Goal: Contribute content: Contribute content

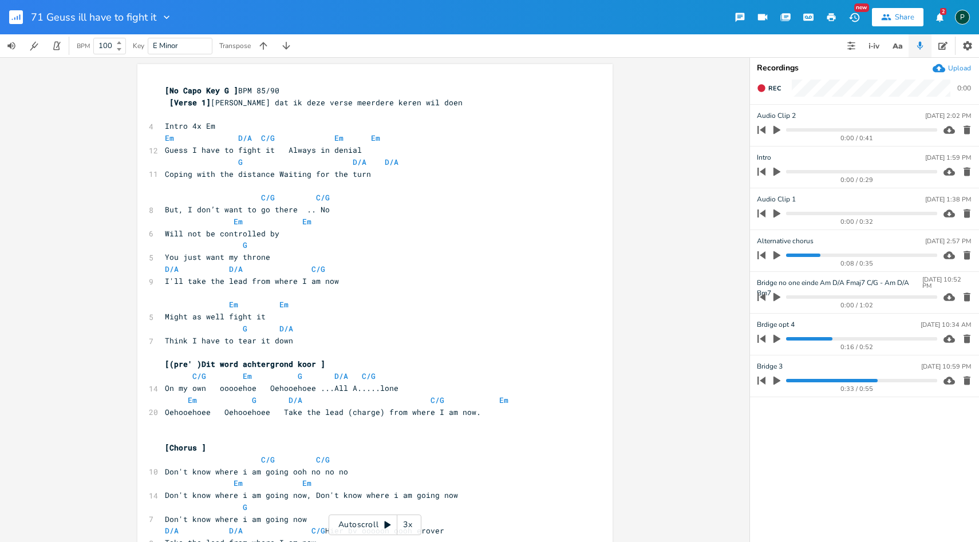
scroll to position [0, 15]
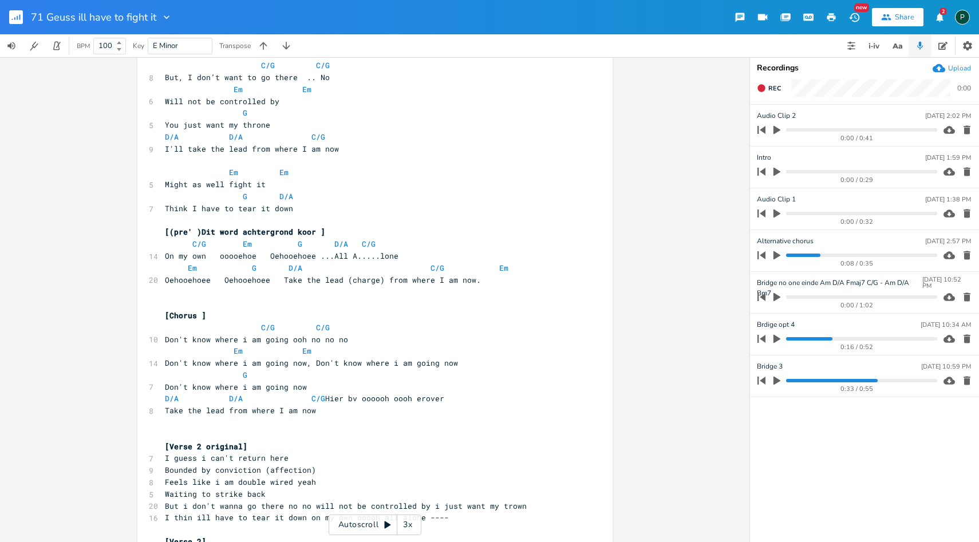
click at [14, 21] on rect "button" at bounding box center [16, 17] width 14 height 14
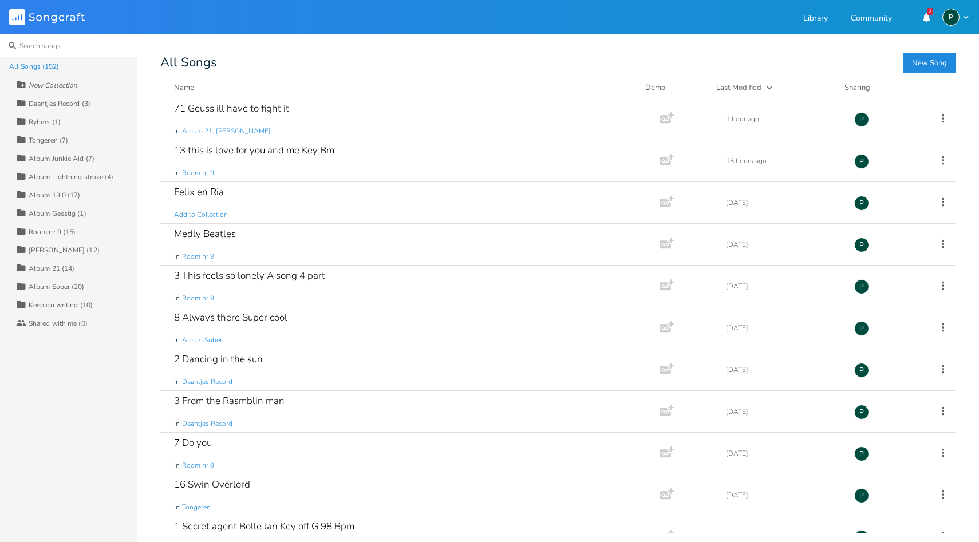
click at [53, 45] on input at bounding box center [68, 45] width 137 height 23
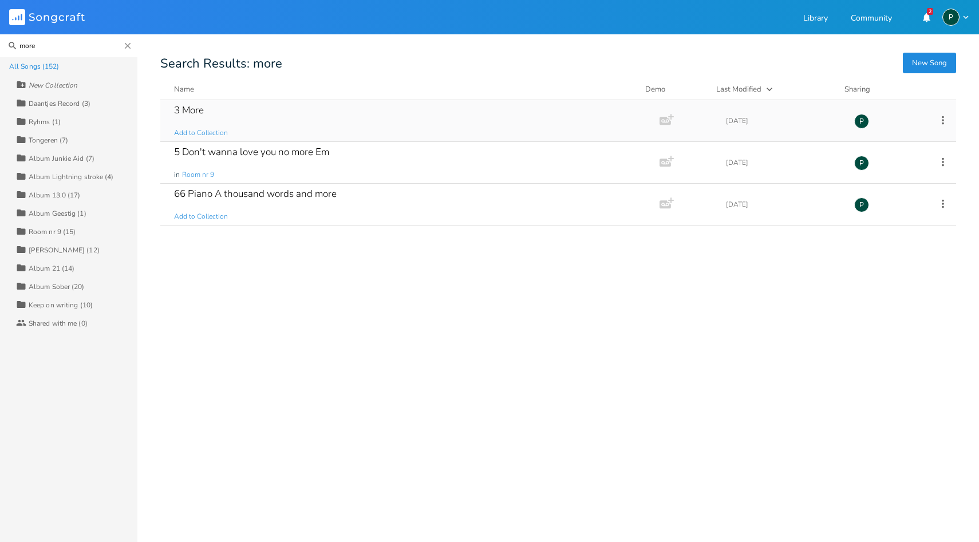
type input "more"
click at [197, 110] on div "3 More" at bounding box center [189, 110] width 30 height 10
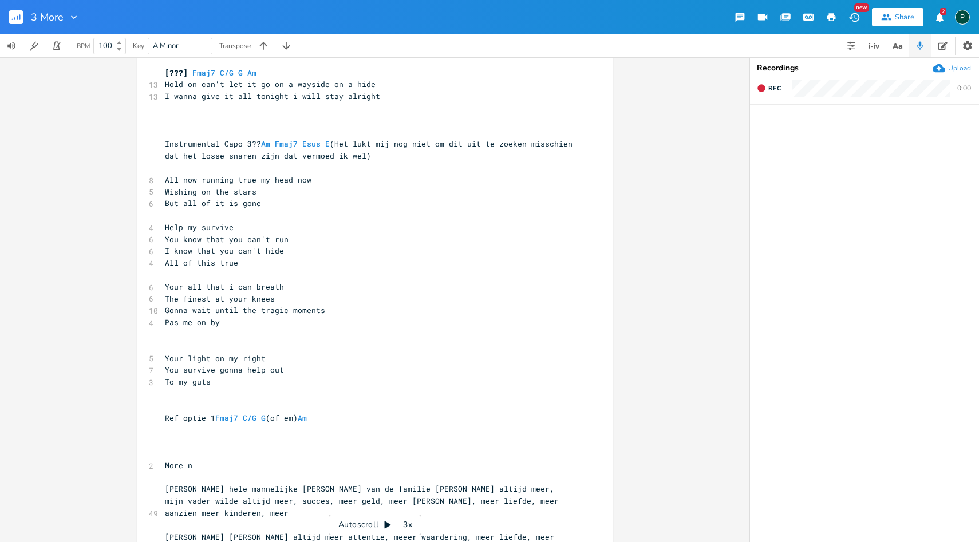
scroll to position [13, 0]
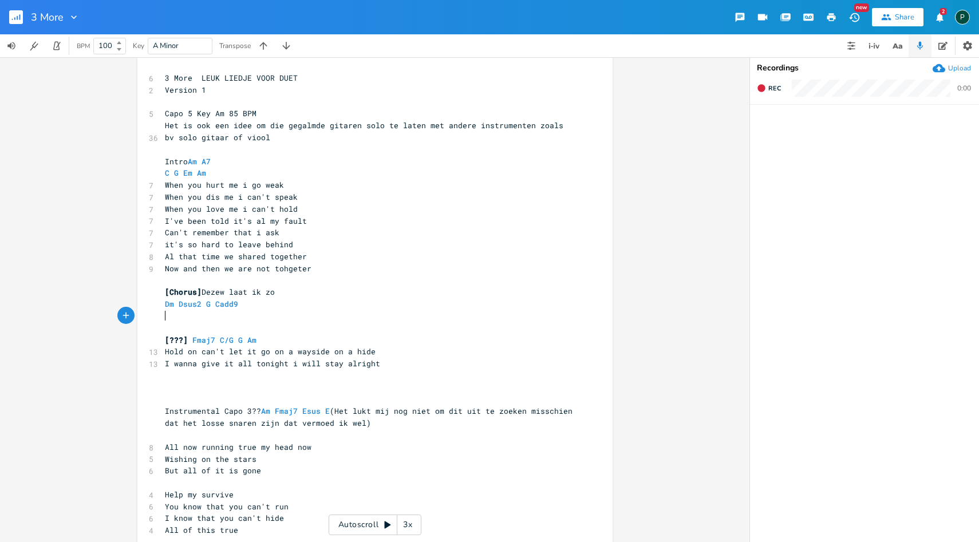
click at [193, 318] on pre "​" at bounding box center [369, 316] width 413 height 12
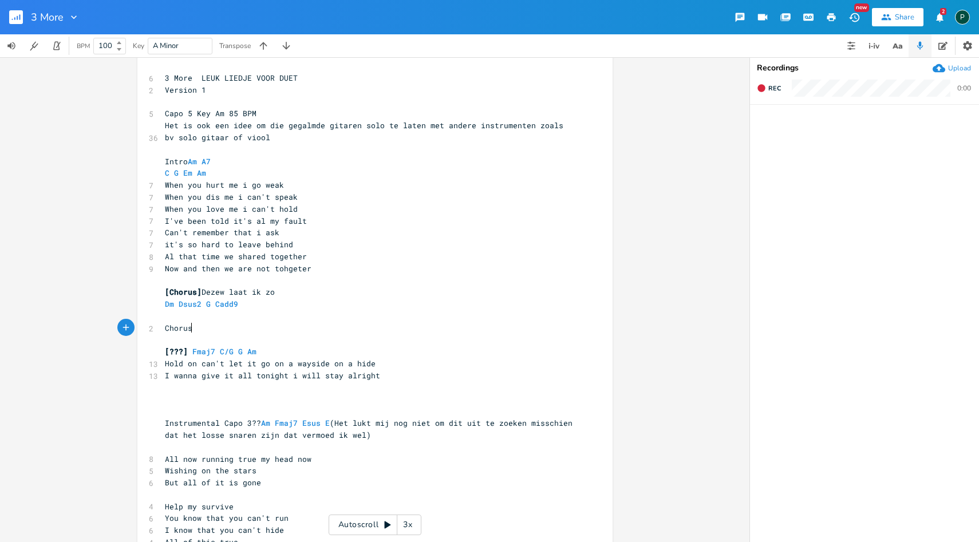
scroll to position [0, 26]
type textarea "Chorus in bo"
type textarea "lauw iop"
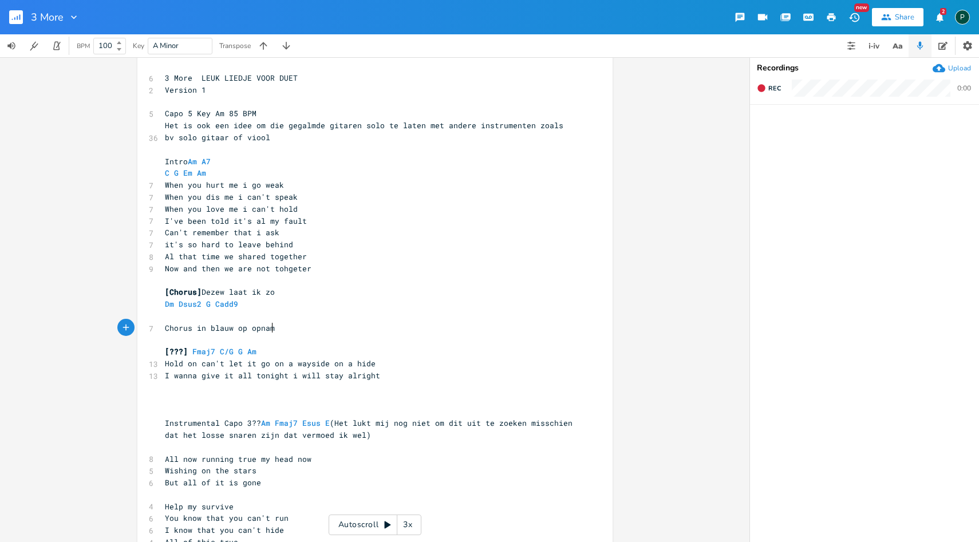
type textarea "op opname"
click at [163, 330] on pre "Chorus in blauw op opname" at bounding box center [369, 328] width 413 height 12
type textarea "["
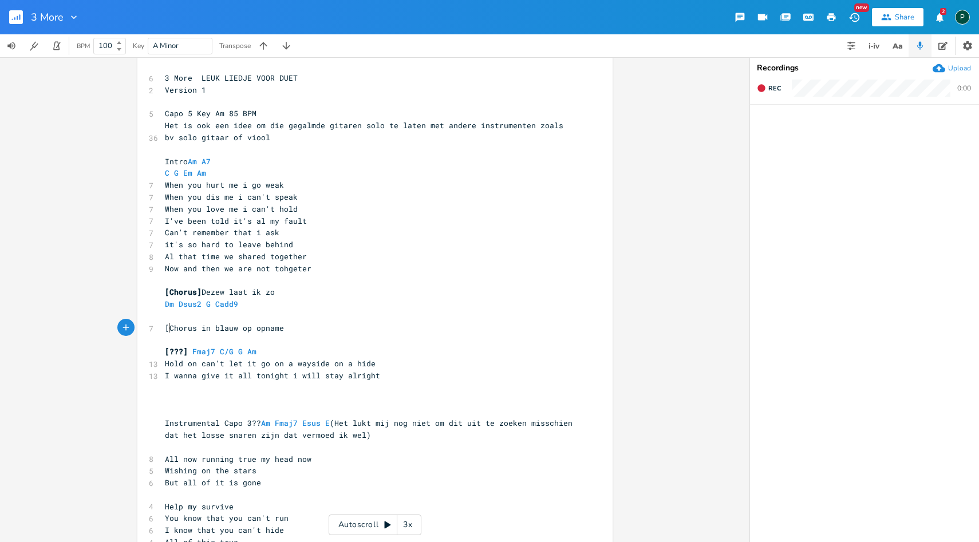
click at [279, 327] on span "[Chorus in blauw op opname" at bounding box center [224, 328] width 119 height 10
type textarea "]"
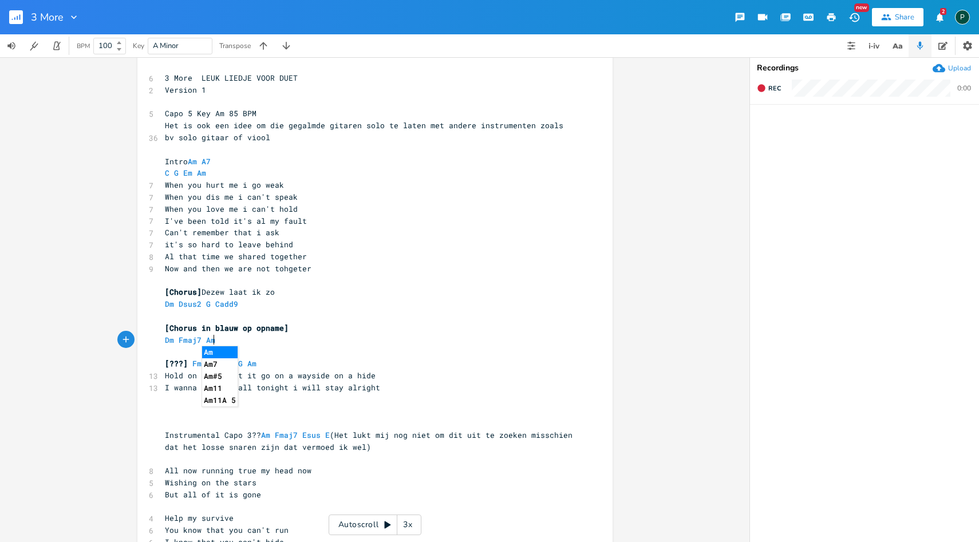
scroll to position [0, 53]
type textarea "Dm Fmaj7 Am7"
type textarea "Fmaj7"
drag, startPoint x: 200, startPoint y: 338, endPoint x: 173, endPoint y: 338, distance: 27.5
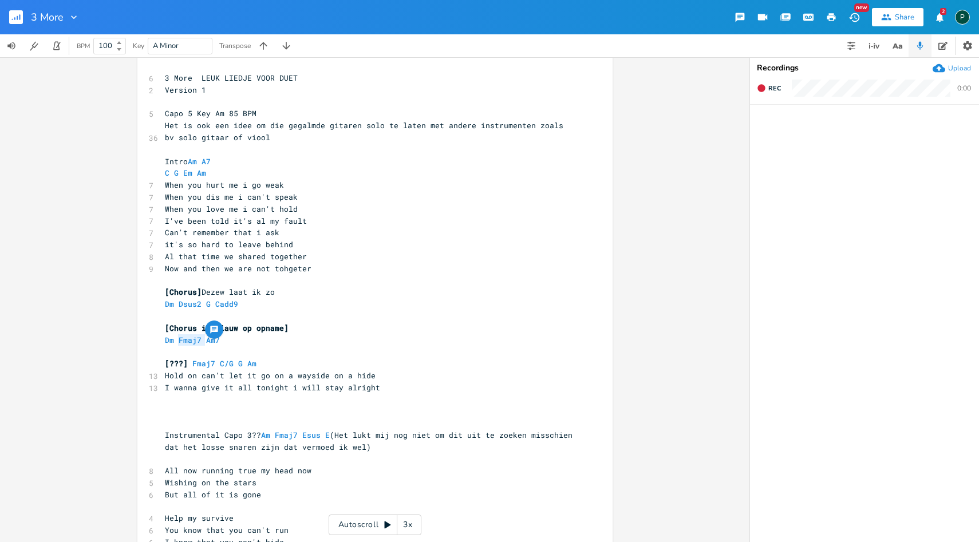
click at [173, 338] on span "Dm Fmaj7 Am7" at bounding box center [195, 340] width 60 height 10
click at [210, 342] on pre "Dm Am7" at bounding box center [369, 340] width 413 height 12
paste textarea "G"
click at [173, 339] on span "Dm Am7 Fmaj7" at bounding box center [195, 340] width 60 height 10
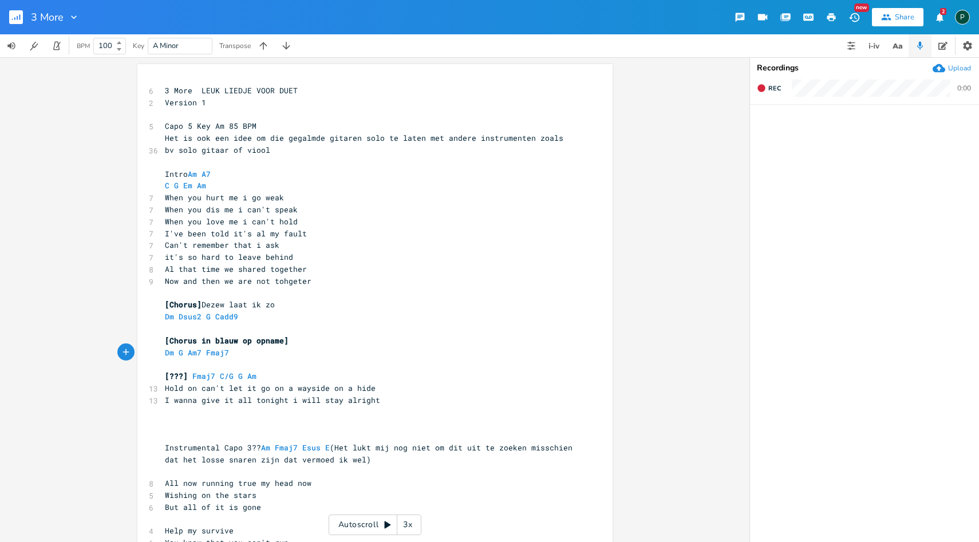
type textarea "G"
type textarea "Dm G Am7 Fmaj7"
drag, startPoint x: 240, startPoint y: 357, endPoint x: 145, endPoint y: 357, distance: 95.6
type textarea "C G Em Am"
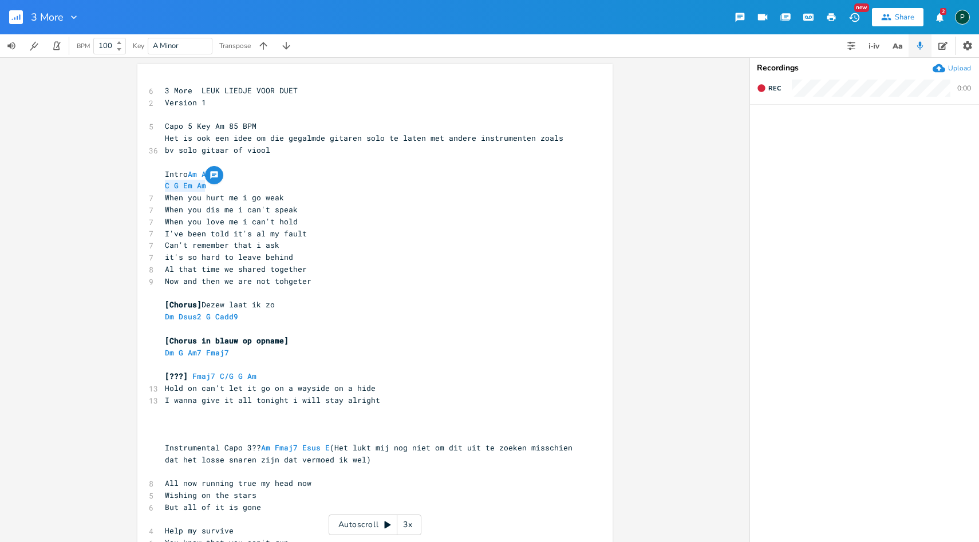
drag, startPoint x: 210, startPoint y: 185, endPoint x: 159, endPoint y: 186, distance: 51.0
click at [163, 186] on pre "C G Em Am" at bounding box center [369, 186] width 413 height 12
click at [291, 341] on pre "[Chorus in blauw op opname]" at bounding box center [369, 341] width 413 height 12
type textarea "Klotp"
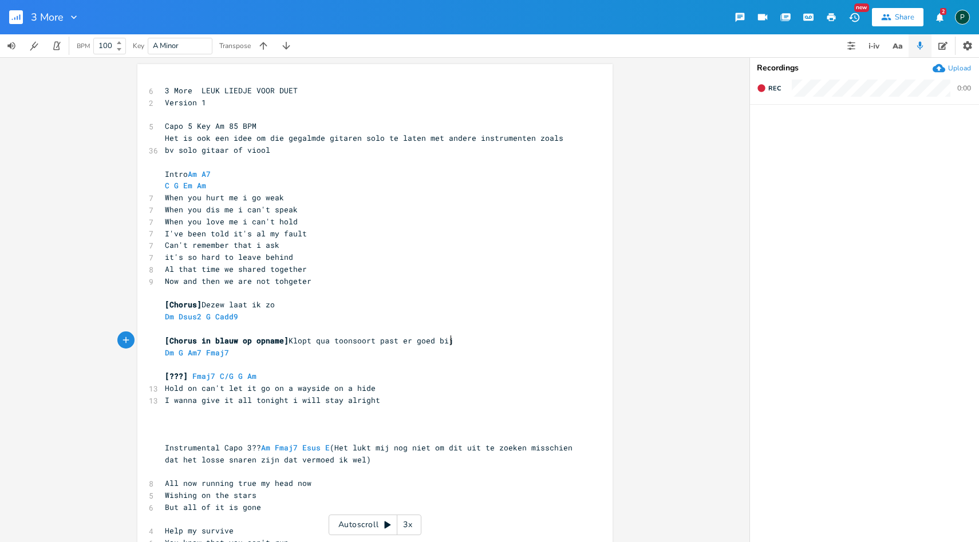
scroll to position [0, 113]
type textarea "pt qua toonsoort past er goed bij"
click at [302, 271] on span "Al that time we shared together" at bounding box center [236, 269] width 142 height 10
drag, startPoint x: 314, startPoint y: 283, endPoint x: 157, endPoint y: 283, distance: 156.3
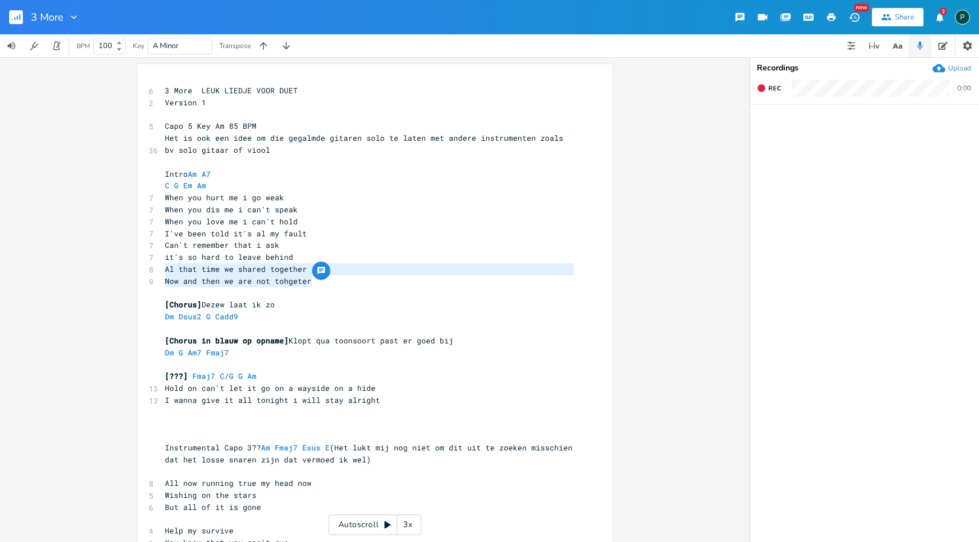
type textarea "H"
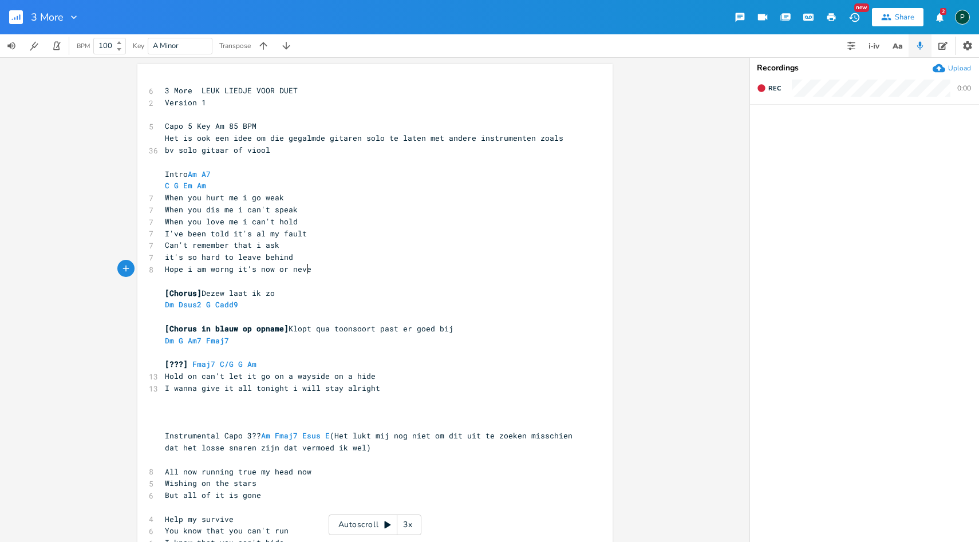
scroll to position [0, 119]
type textarea "Hope i am worng it's now or never"
drag, startPoint x: 250, startPoint y: 269, endPoint x: 232, endPoint y: 269, distance: 17.7
click at [232, 269] on span "Hope i am worng it's now or never" at bounding box center [240, 269] width 151 height 10
type textarea "about"
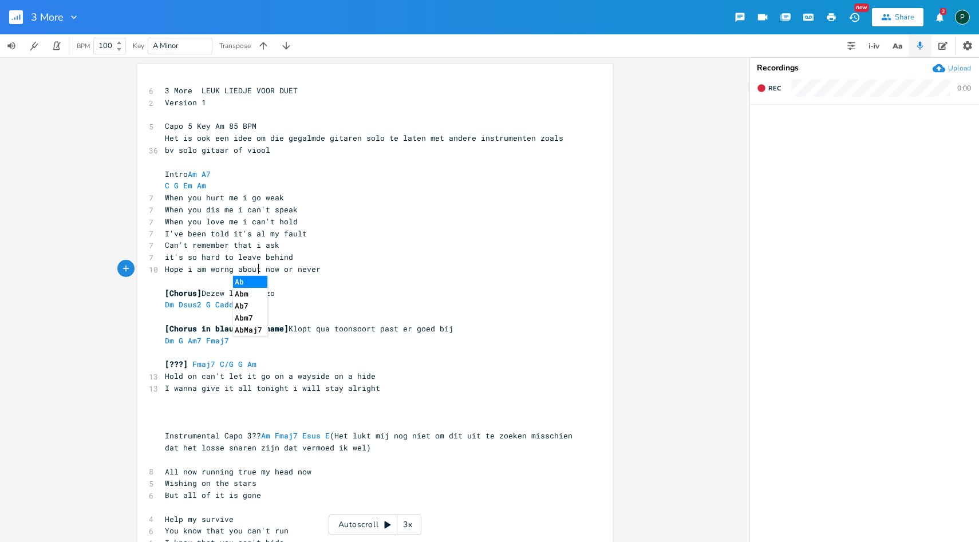
scroll to position [0, 19]
type textarea "Hope i am worng about now or never"
drag, startPoint x: 318, startPoint y: 270, endPoint x: 110, endPoint y: 270, distance: 207.8
click at [110, 270] on div "Hope i am worng about now or never x 6 3 More LEUK LIEDJE VOOR DUET 2 Version 1…" at bounding box center [374, 299] width 749 height 485
type textarea "it's"
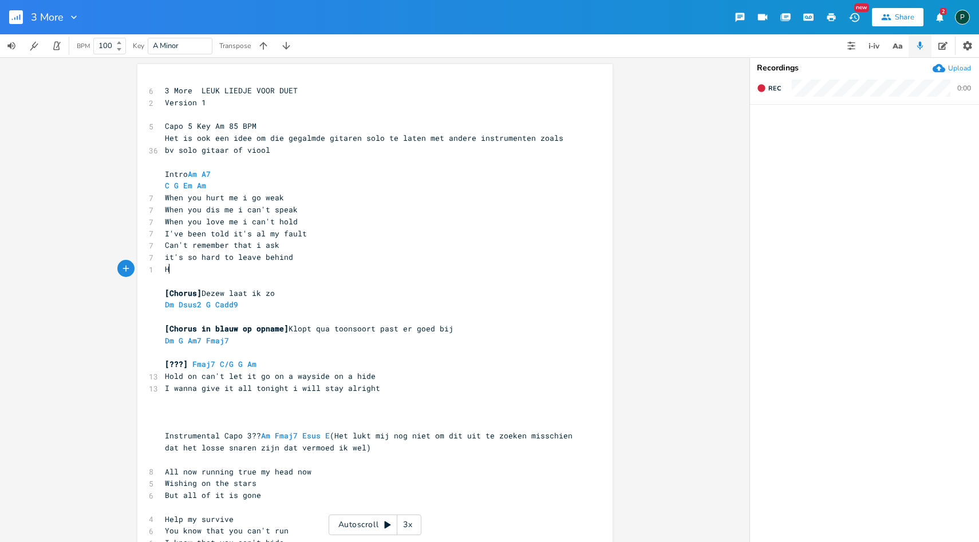
type textarea "Al that time we shared together Now and then we are not tohgeter"
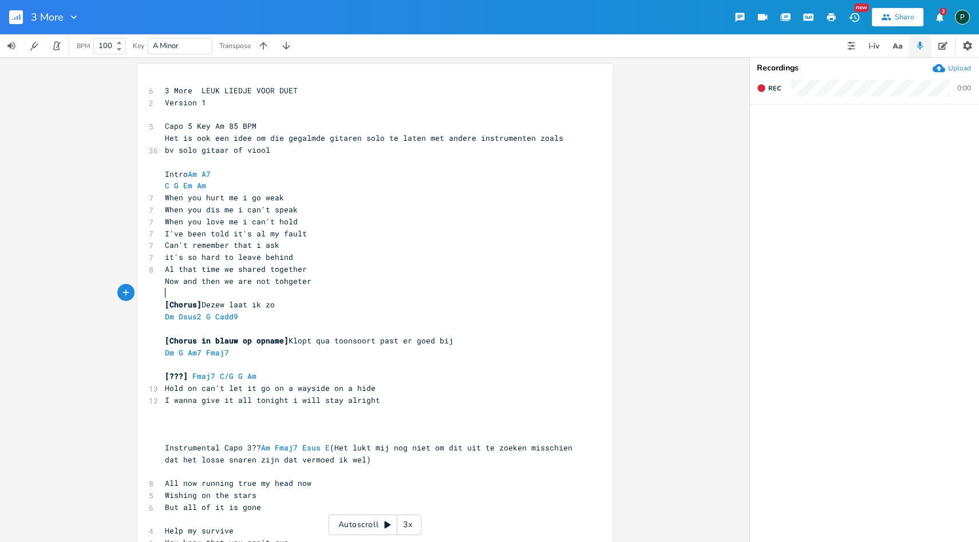
click at [208, 291] on pre "​" at bounding box center [369, 293] width 413 height 12
drag, startPoint x: 323, startPoint y: 282, endPoint x: 155, endPoint y: 282, distance: 168.9
paste textarea
type textarea "Now and then we are not tohgeter"
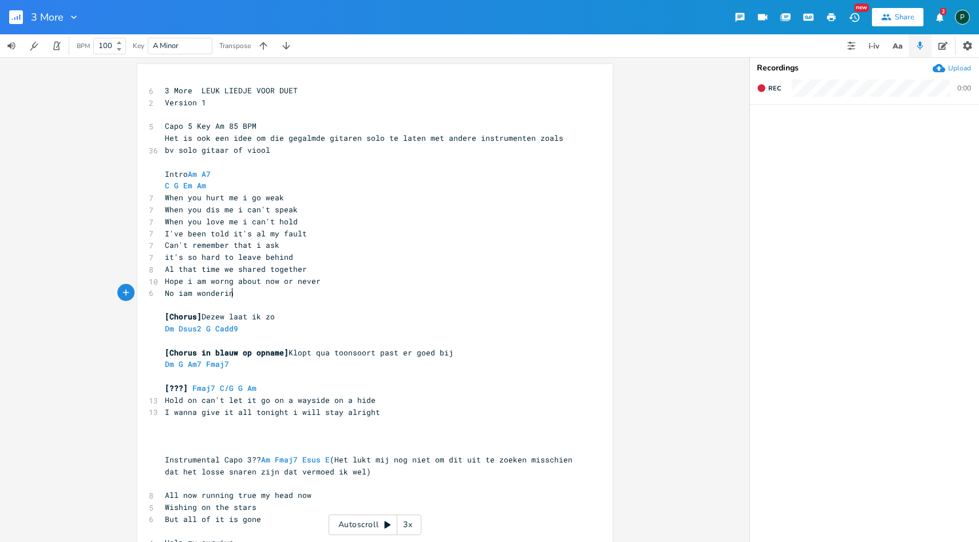
scroll to position [0, 64]
type textarea "No iam wondering ato"
type textarea "round"
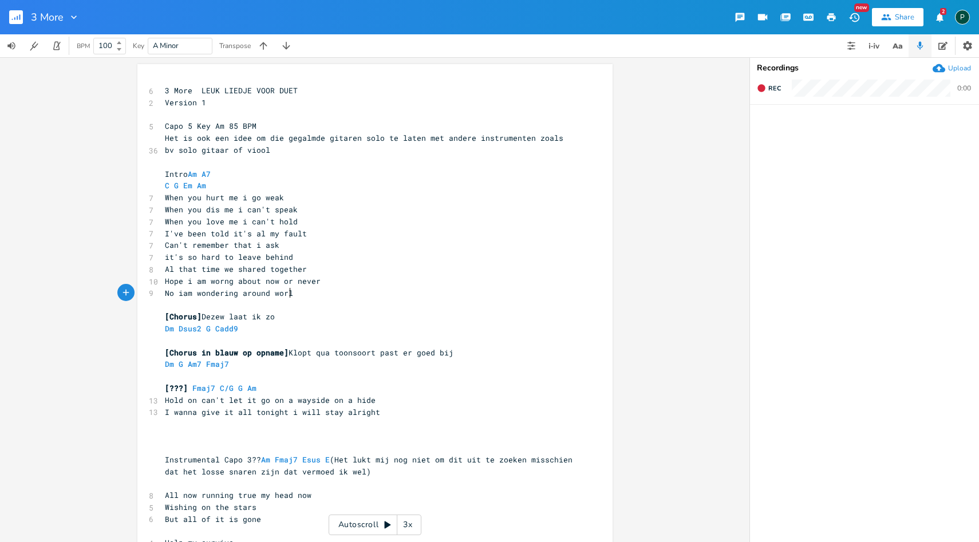
type textarea "world"
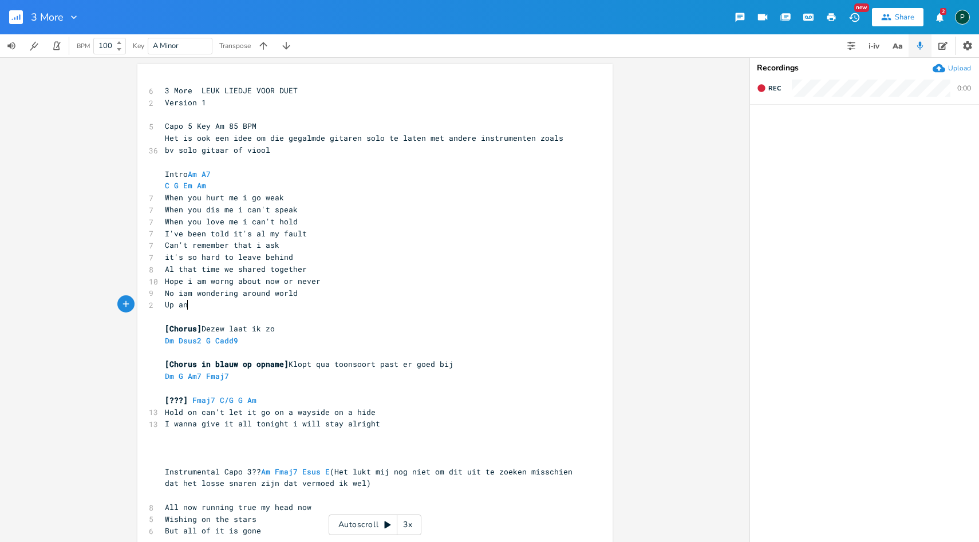
scroll to position [0, 26]
type textarea "Up and"
type textarea "h"
type textarea "who makes thes curves"
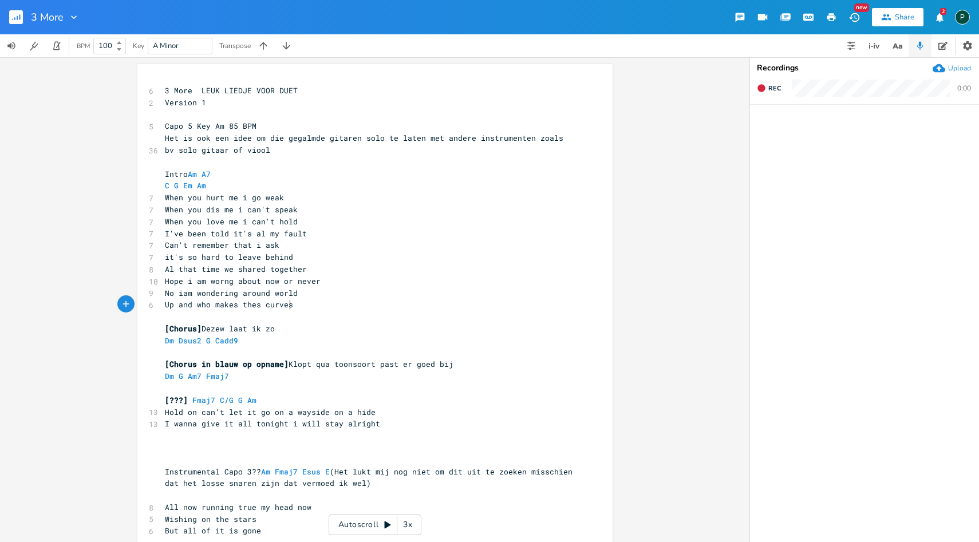
scroll to position [0, 79]
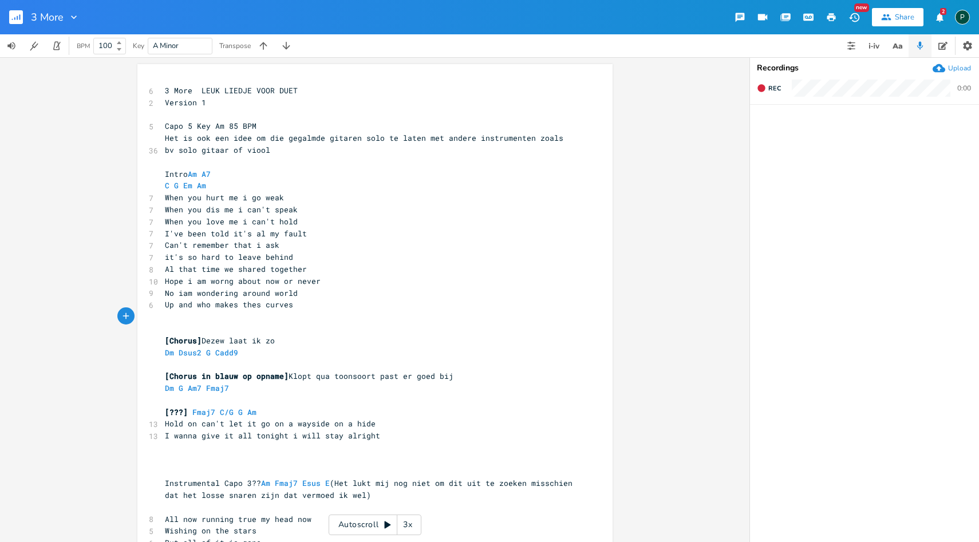
click at [193, 307] on span "Up and who makes thes curves" at bounding box center [229, 304] width 128 height 10
type textarea "down"
click at [313, 307] on pre "Up and down who makes thes curves" at bounding box center [369, 305] width 413 height 12
type textarea "Up and down"
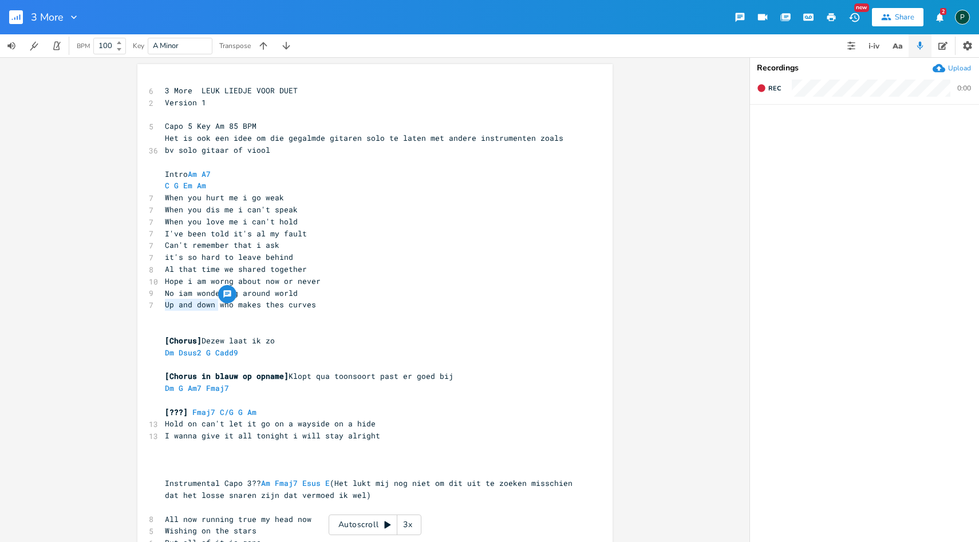
drag, startPoint x: 214, startPoint y: 302, endPoint x: 159, endPoint y: 302, distance: 55.0
click at [163, 302] on pre "Up and down who makes thes curves" at bounding box center [369, 305] width 413 height 12
click at [327, 311] on pre "​" at bounding box center [369, 317] width 413 height 12
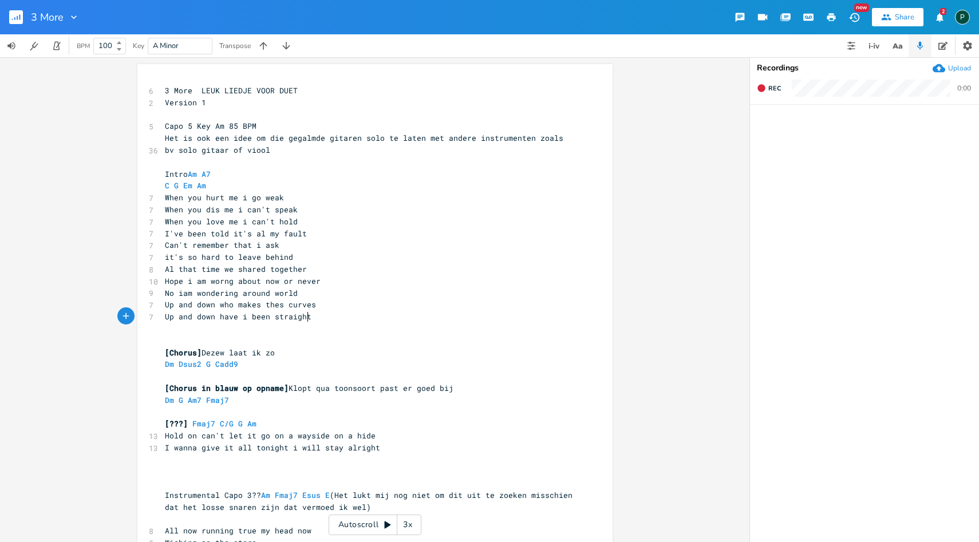
type textarea "have i been straight"
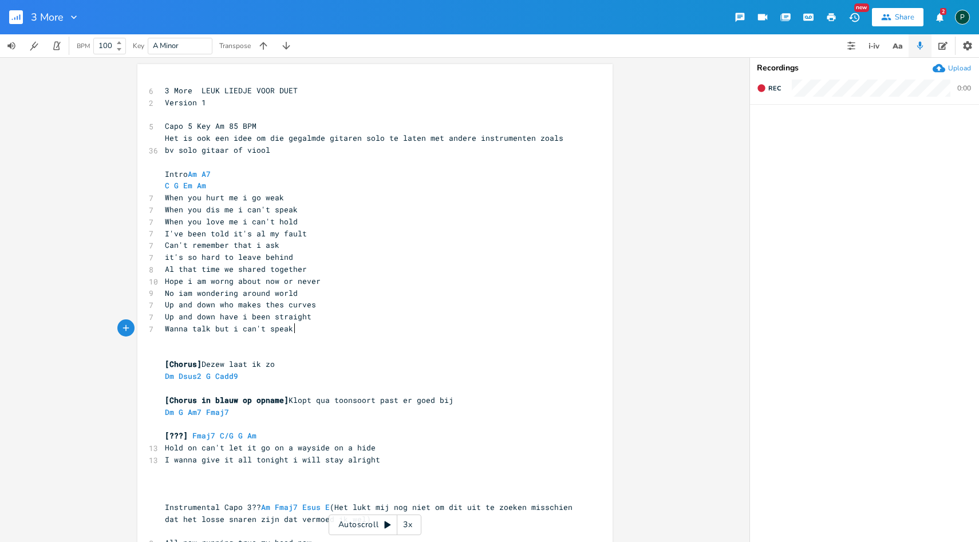
scroll to position [0, 98]
type textarea "Wanna talk but i can't speak"
type textarea "​"
